Goal: Information Seeking & Learning: Learn about a topic

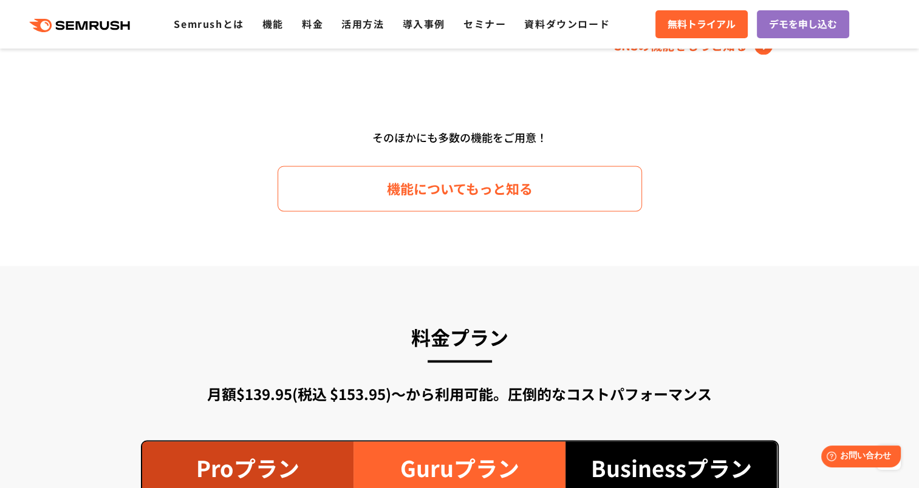
scroll to position [1521, 0]
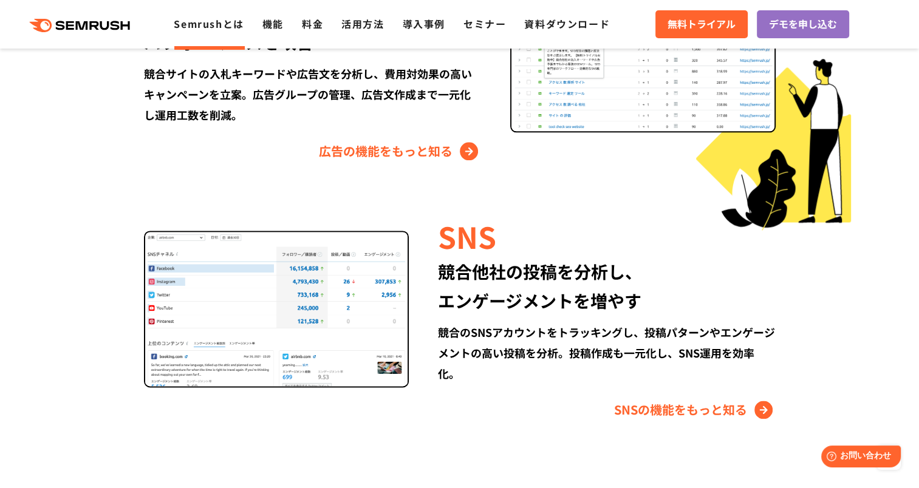
click at [224, 25] on link "Semrushとは" at bounding box center [209, 23] width 70 height 15
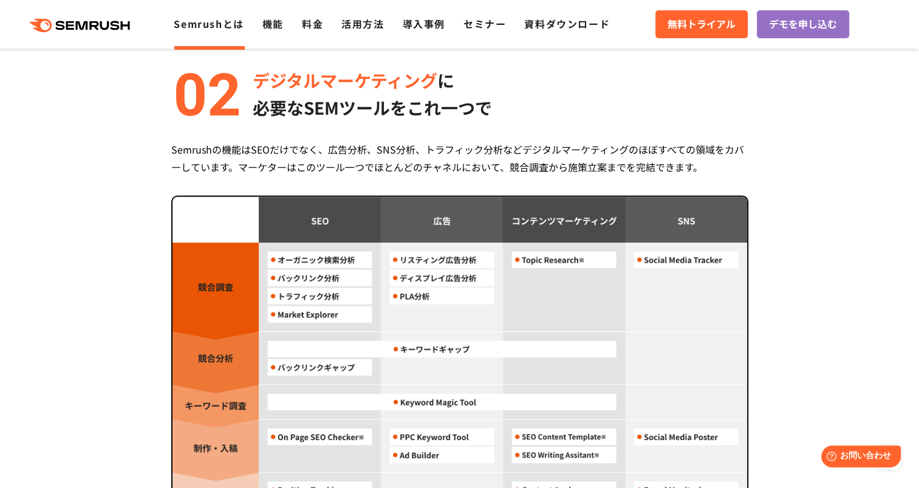
scroll to position [1033, 0]
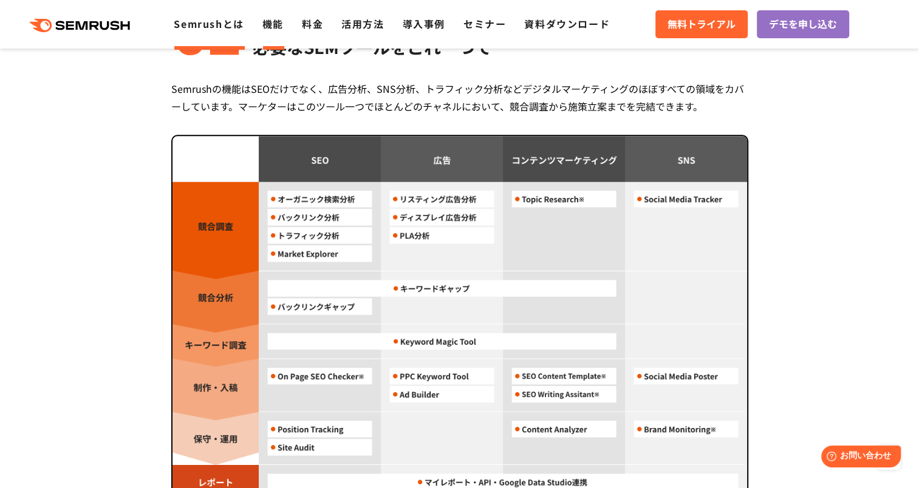
click at [276, 22] on link "機能" at bounding box center [272, 23] width 21 height 15
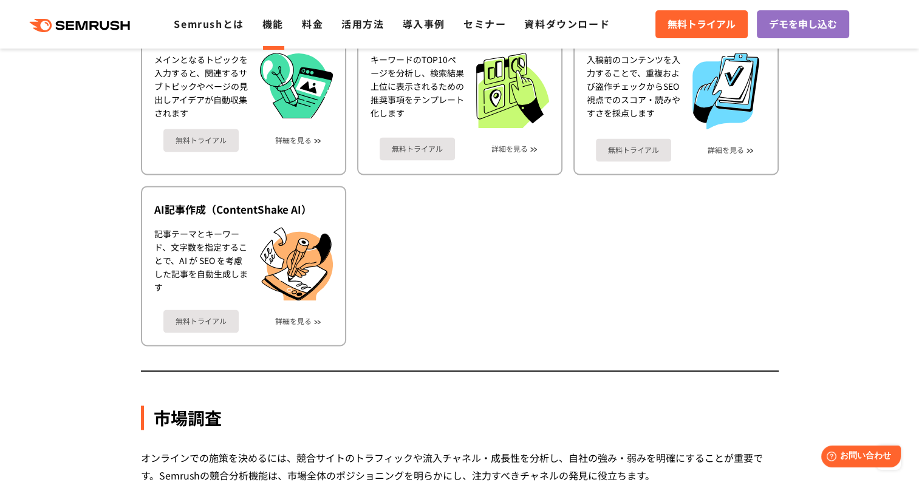
scroll to position [1944, 0]
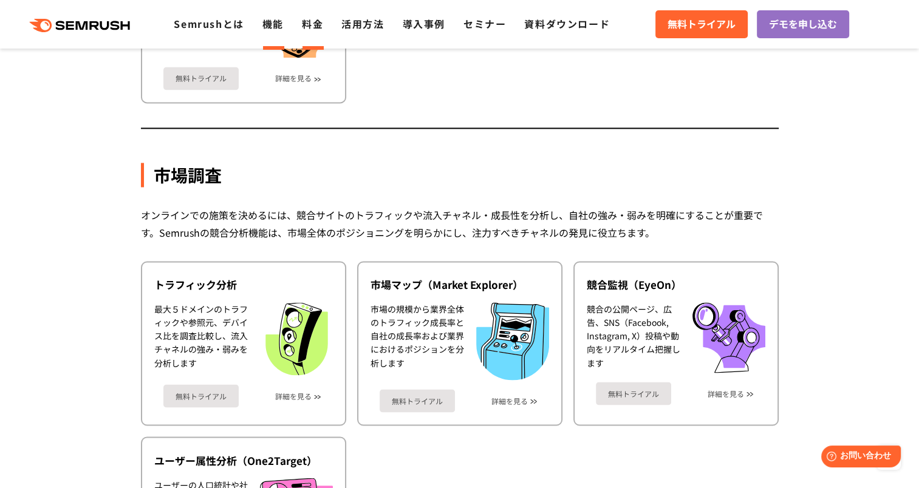
click at [306, 22] on link "料金" at bounding box center [312, 23] width 21 height 15
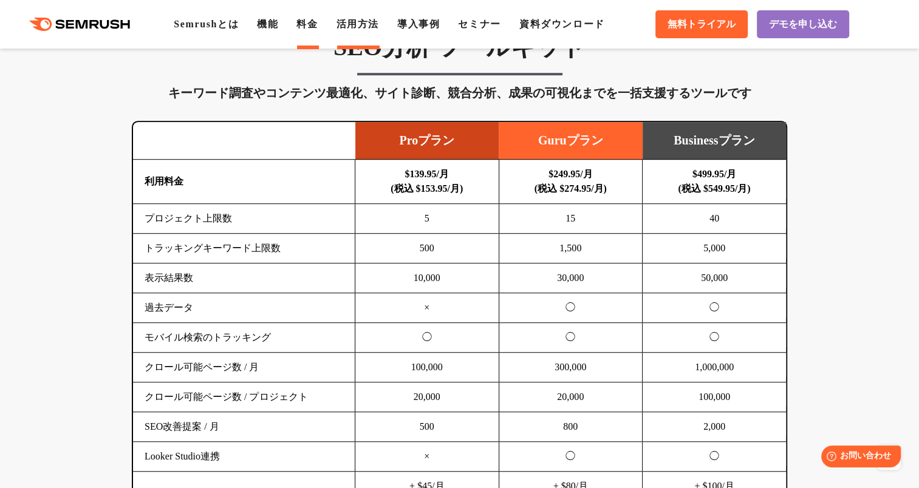
click at [376, 24] on link "活用方法" at bounding box center [358, 24] width 43 height 10
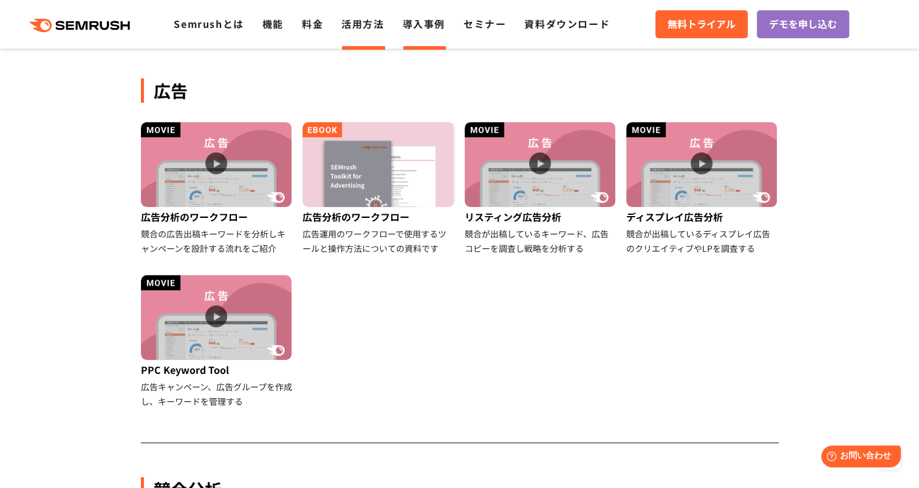
click at [423, 27] on link "導入事例" at bounding box center [424, 23] width 43 height 15
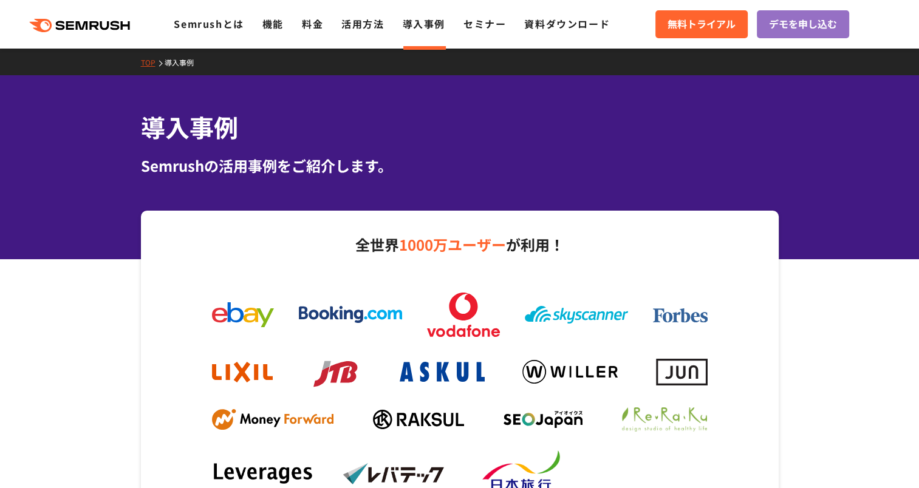
click at [484, 22] on link "セミナー" at bounding box center [485, 23] width 43 height 15
